Goal: Information Seeking & Learning: Learn about a topic

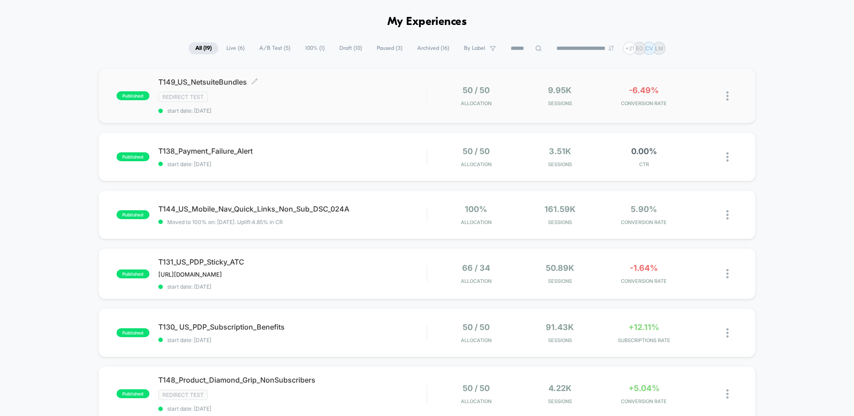
scroll to position [35, 0]
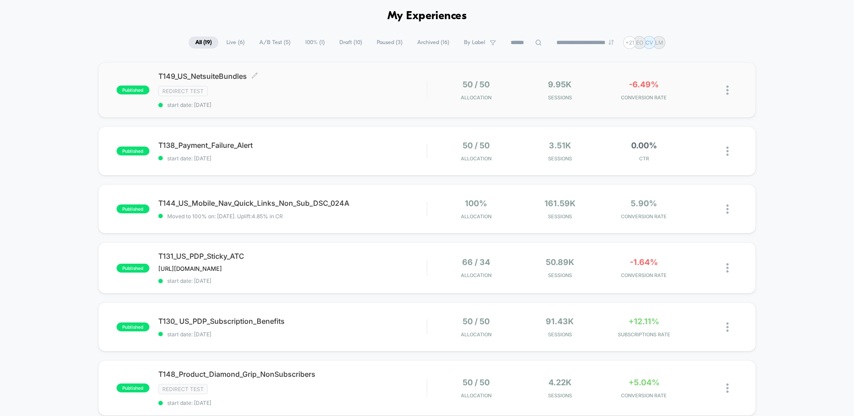
click at [340, 89] on div "Redirect Test" at bounding box center [292, 91] width 268 height 10
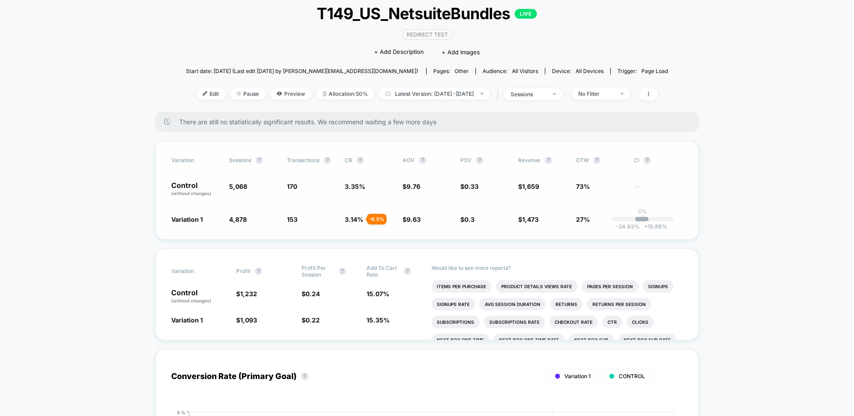
scroll to position [44, 0]
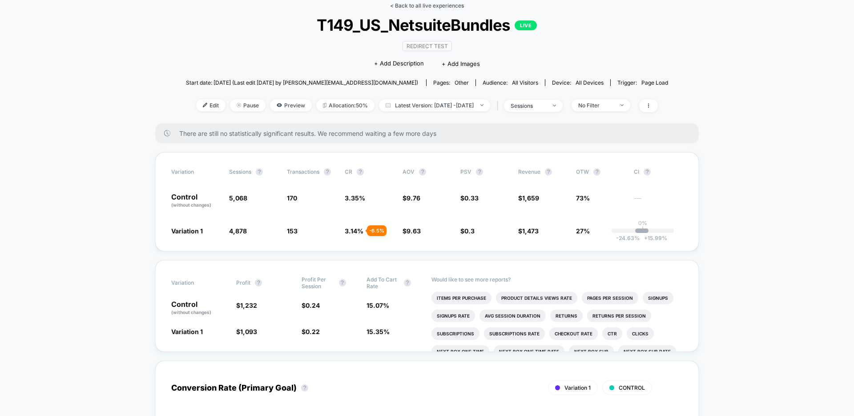
click at [406, 8] on link "< Back to all live experiences" at bounding box center [427, 5] width 74 height 7
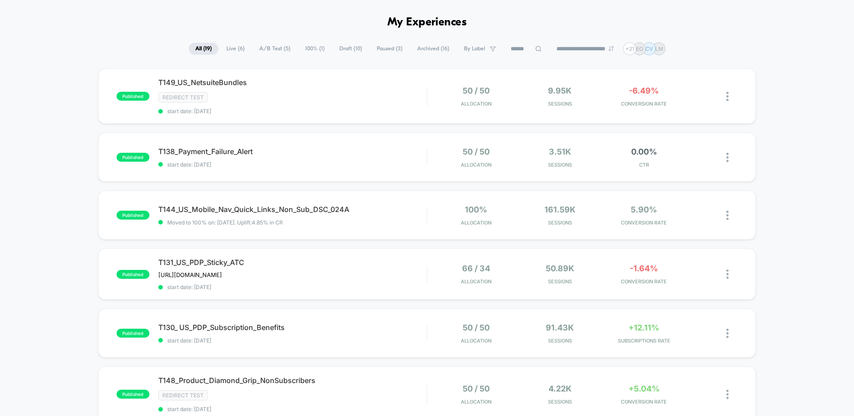
scroll to position [34, 0]
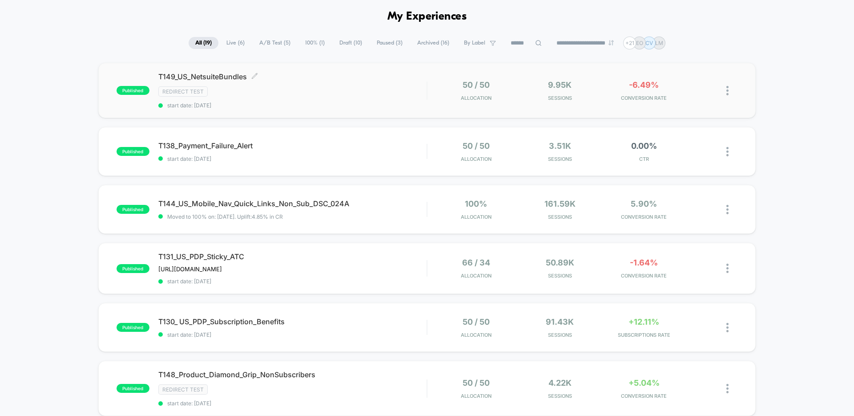
click at [312, 87] on div "Redirect Test" at bounding box center [292, 91] width 268 height 10
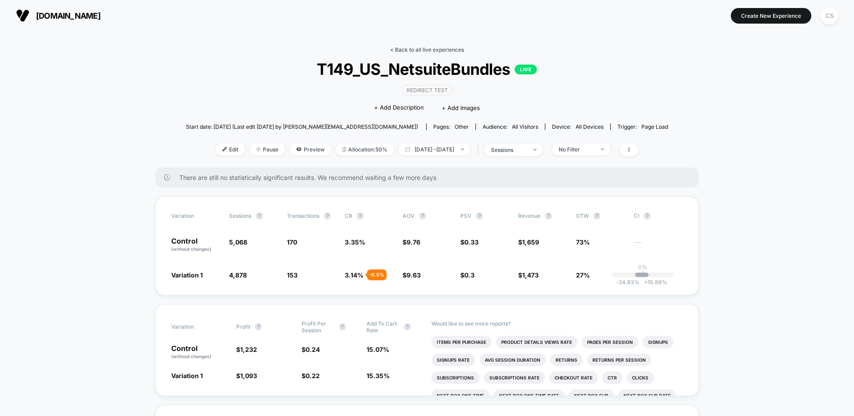
click at [427, 49] on link "< Back to all live experiences" at bounding box center [427, 49] width 74 height 7
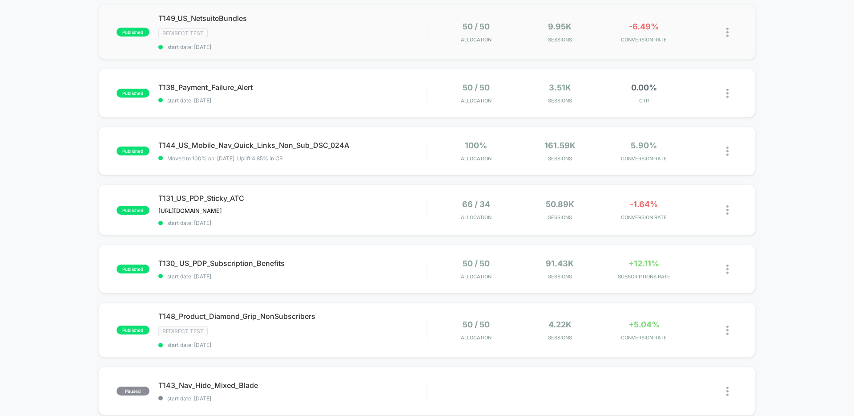
scroll to position [98, 0]
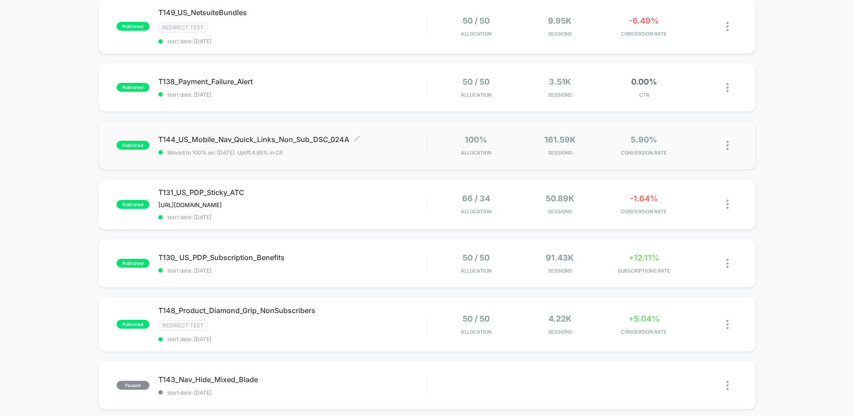
click at [416, 148] on div "T144_US_Mobile_Nav_Quick_Links_Non_Sub_DSC_024A Click to edit experience detail…" at bounding box center [292, 145] width 268 height 21
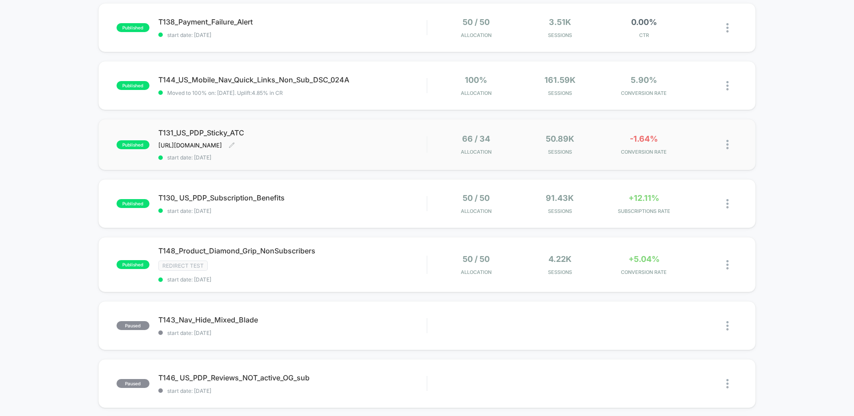
scroll to position [164, 0]
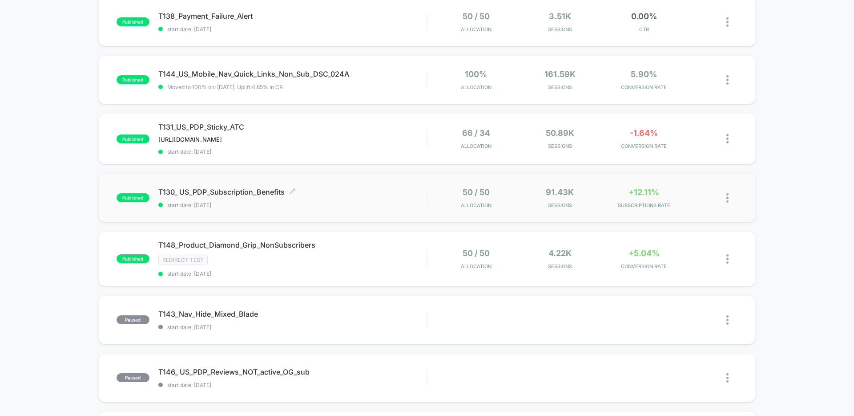
click at [394, 192] on span "T130_ US_PDP_Subscription_Benefits Click to edit experience details" at bounding box center [292, 191] width 268 height 9
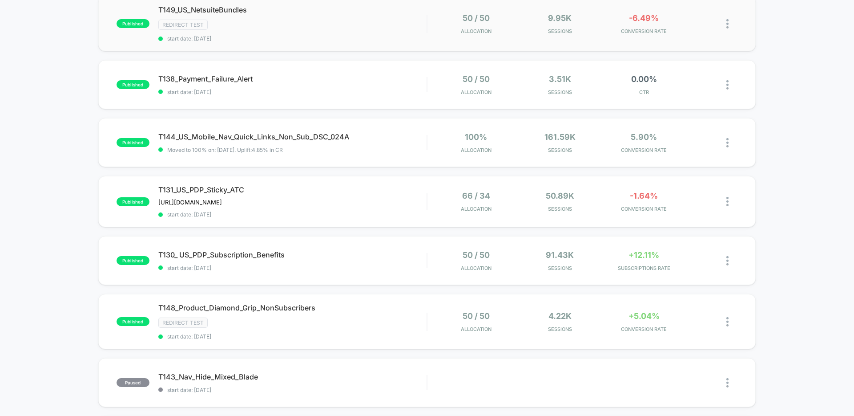
scroll to position [107, 0]
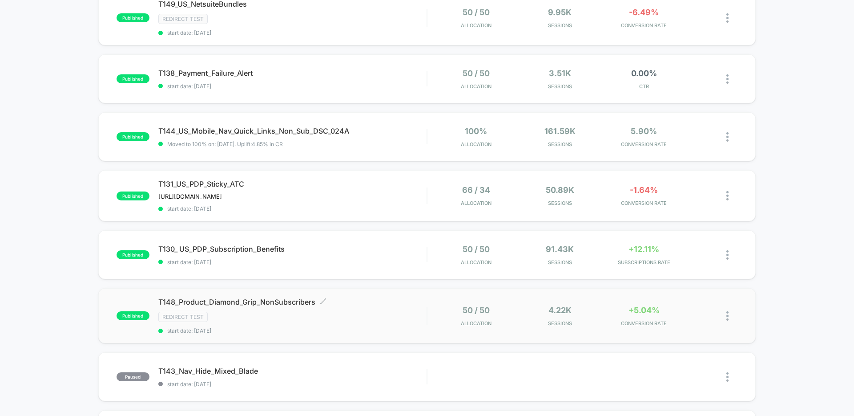
click at [387, 305] on span "T148_Product_Diamond_Grip_NonSubscribers Click to edit experience details" at bounding box center [292, 301] width 268 height 9
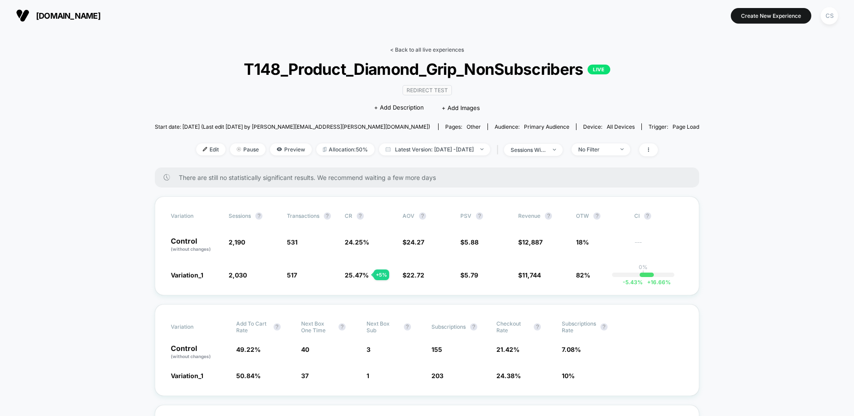
click at [425, 50] on link "< Back to all live experiences" at bounding box center [427, 49] width 74 height 7
